Goal: Check status: Check status

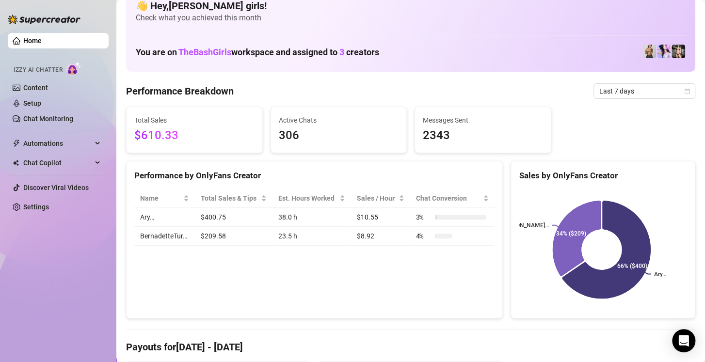
scroll to position [16, 0]
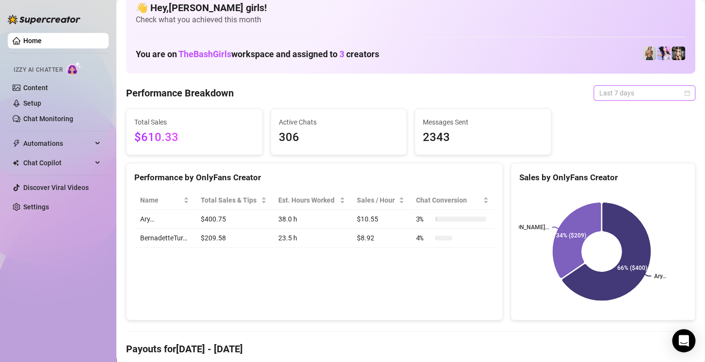
click at [647, 90] on span "Last 7 days" at bounding box center [644, 93] width 90 height 15
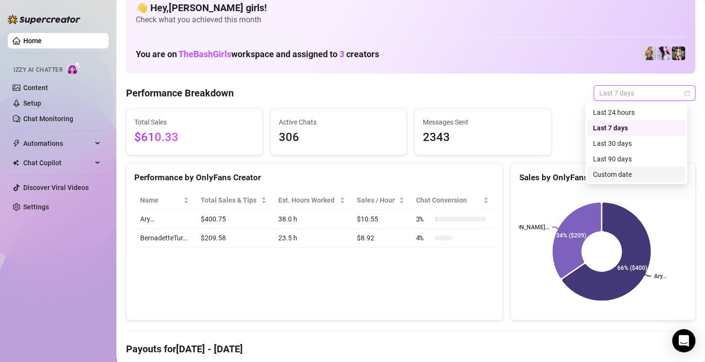
click at [621, 178] on div "Custom date" at bounding box center [636, 174] width 86 height 11
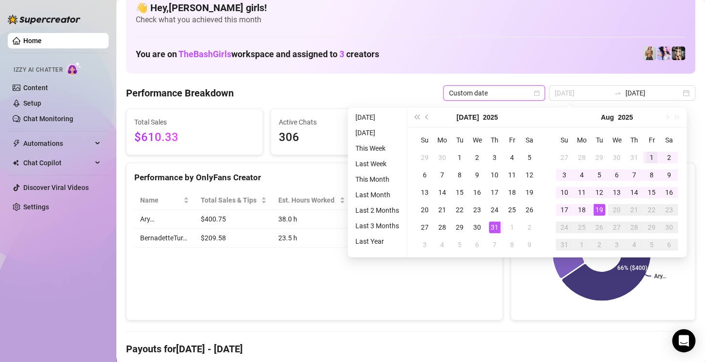
type input "[DATE]"
click at [649, 157] on div "1" at bounding box center [652, 158] width 12 height 12
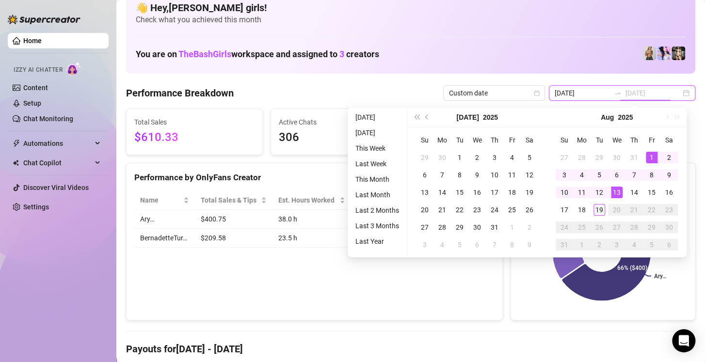
type input "[DATE]"
click at [602, 215] on div "19" at bounding box center [599, 210] width 12 height 12
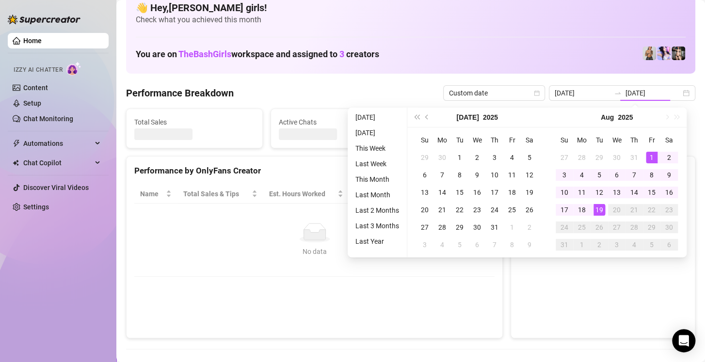
type input "[DATE]"
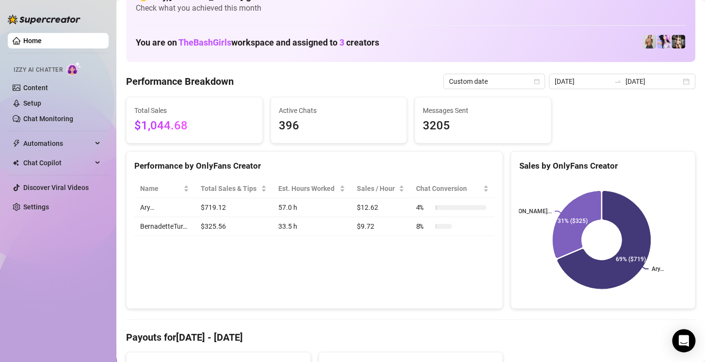
scroll to position [0, 0]
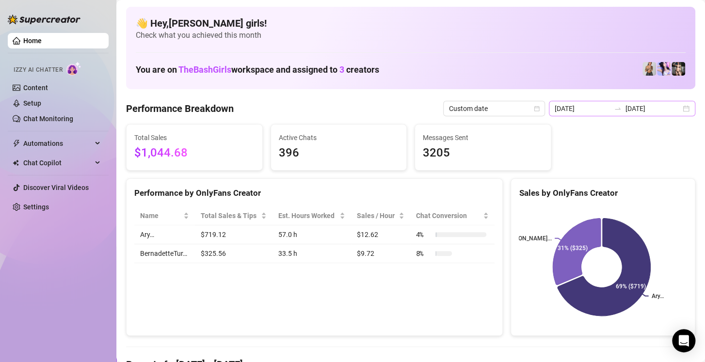
click at [678, 105] on div "[DATE] [DATE]" at bounding box center [622, 109] width 146 height 16
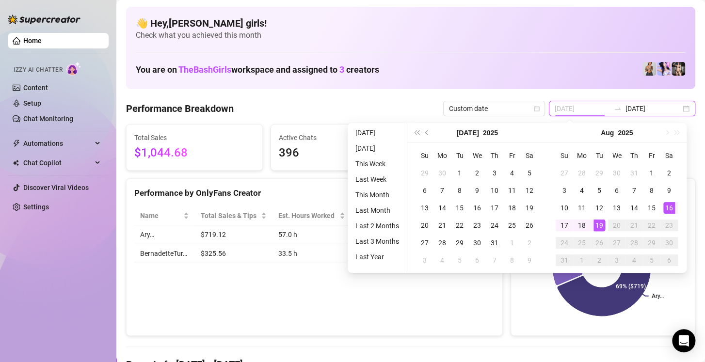
type input "[DATE]"
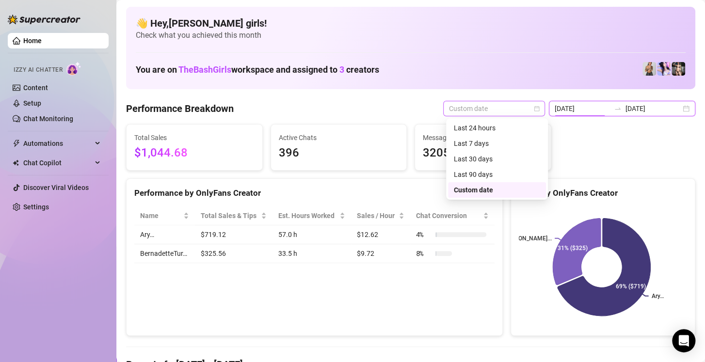
click at [521, 111] on span "Custom date" at bounding box center [494, 108] width 90 height 15
click at [484, 142] on div "Last 7 days" at bounding box center [497, 143] width 86 height 11
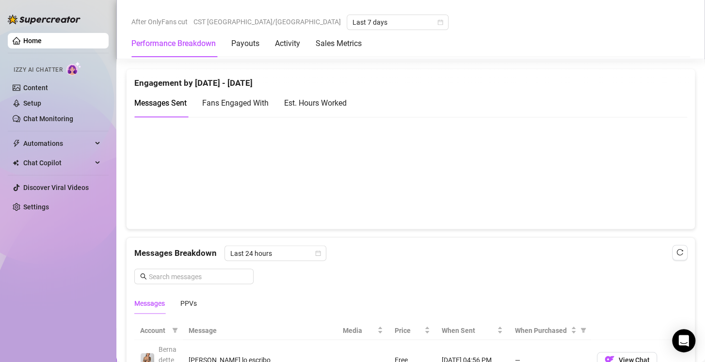
scroll to position [632, 0]
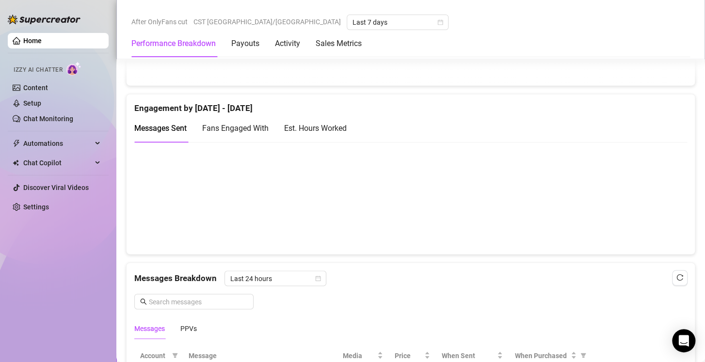
click at [335, 132] on div "Est. Hours Worked" at bounding box center [315, 128] width 63 height 12
